Goal: Information Seeking & Learning: Learn about a topic

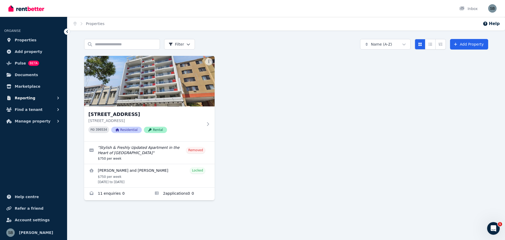
click at [37, 97] on button "Reporting" at bounding box center [33, 98] width 59 height 11
click at [24, 88] on span "Marketplace" at bounding box center [28, 86] width 26 height 6
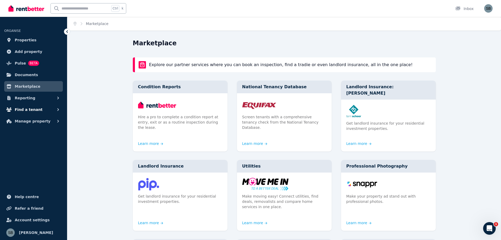
click at [34, 109] on span "Find a tenant" at bounding box center [29, 109] width 28 height 6
click at [29, 168] on button "Manage property" at bounding box center [33, 164] width 59 height 11
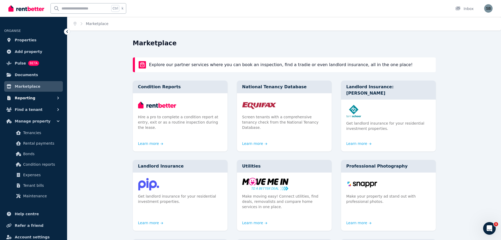
click at [29, 101] on span "Reporting" at bounding box center [25, 98] width 21 height 6
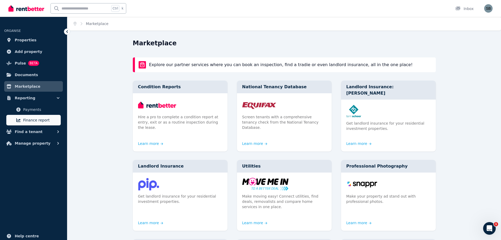
click at [30, 118] on span "Finance report" at bounding box center [41, 120] width 36 height 6
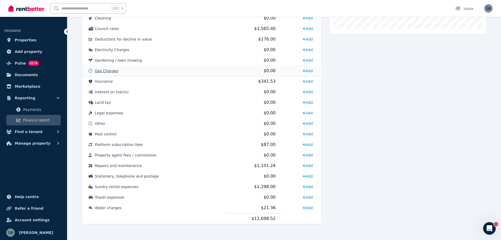
scroll to position [220, 0]
click at [211, 183] on td "Sundry rental expenses" at bounding box center [153, 184] width 143 height 11
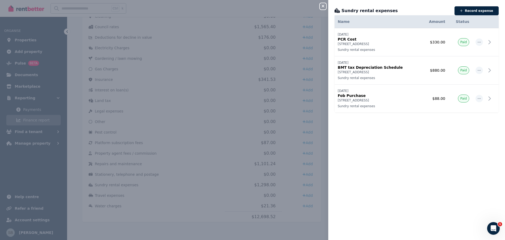
click at [321, 137] on div "Close panel Sundry rental expenses Record expense Date Name Address Category Am…" at bounding box center [252, 120] width 505 height 240
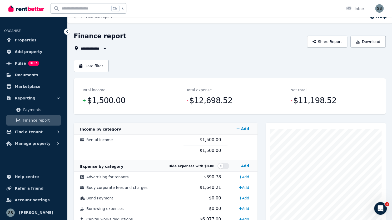
scroll to position [0, 0]
